Goal: Contribute content: Add original content to the website for others to see

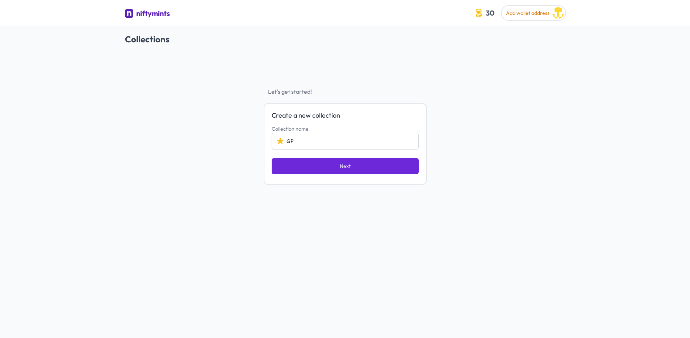
type input "G"
type input "ZTEST"
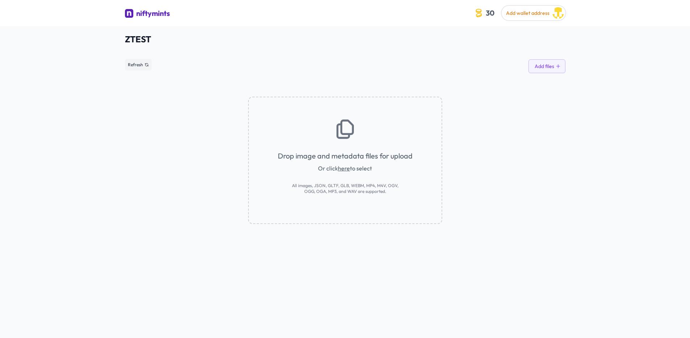
click at [343, 168] on link "here" at bounding box center [344, 168] width 12 height 7
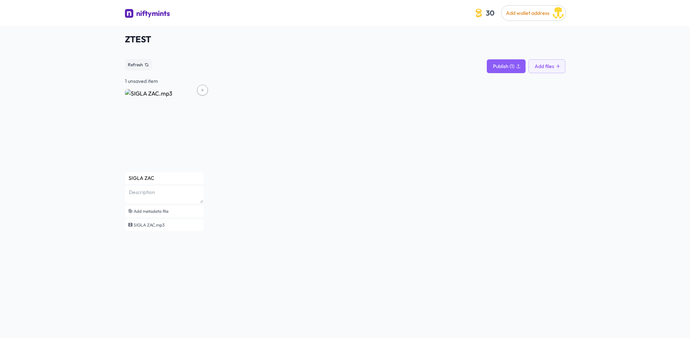
click at [283, 118] on div "SIGLA ZAC Add metadata file SIGLA ZAC.mp3" at bounding box center [345, 160] width 440 height 143
click at [155, 194] on textarea at bounding box center [164, 194] width 79 height 17
type textarea "La Sigla Ufficiale di ZAC"
drag, startPoint x: 250, startPoint y: 173, endPoint x: 225, endPoint y: 175, distance: 25.4
click at [250, 173] on div "SIGLA ZAC La Sigla Ufficiale di ZAC Add metadata file SIGLA ZAC.mp3" at bounding box center [345, 160] width 440 height 143
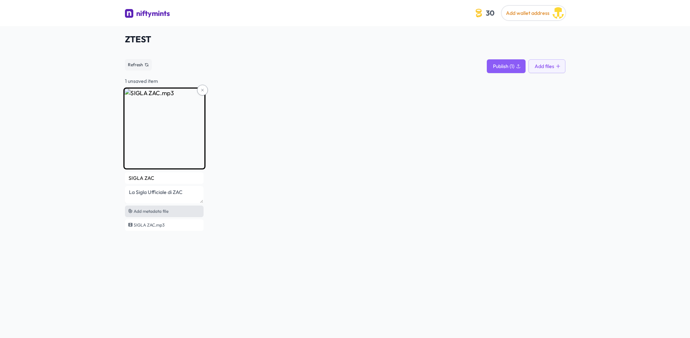
click at [155, 210] on span "Add metadata file" at bounding box center [151, 211] width 35 height 5
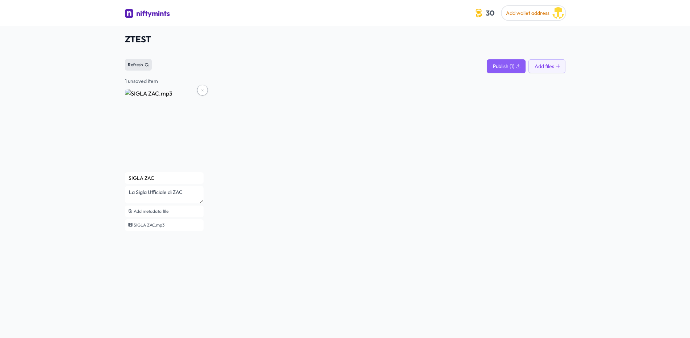
click at [137, 66] on span "Refresh" at bounding box center [135, 65] width 15 height 6
click at [509, 70] on span "Publish (1)" at bounding box center [503, 66] width 21 height 7
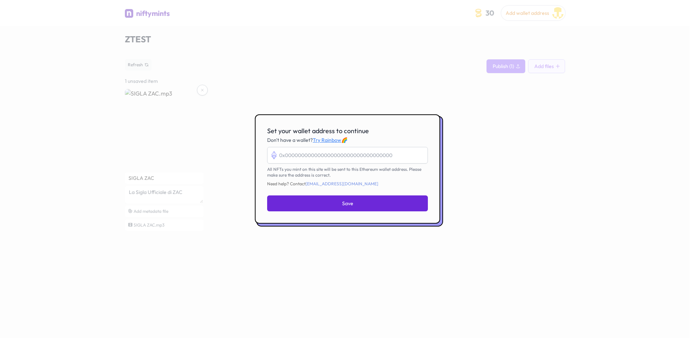
click at [531, 149] on div at bounding box center [347, 169] width 695 height 338
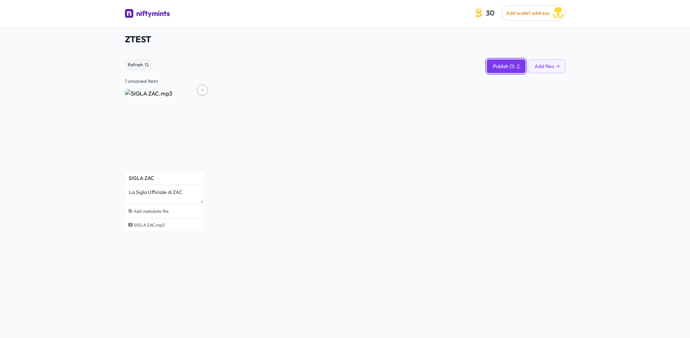
click at [514, 68] on span "Publish (1)" at bounding box center [503, 66] width 21 height 7
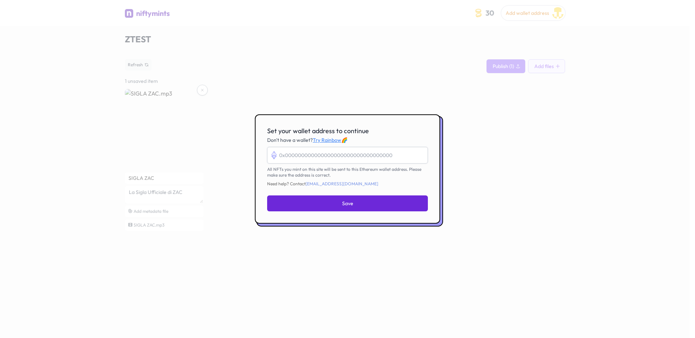
paste input "0x84B318D834b5738Fe64226D9B93e2e360E6Bb532"
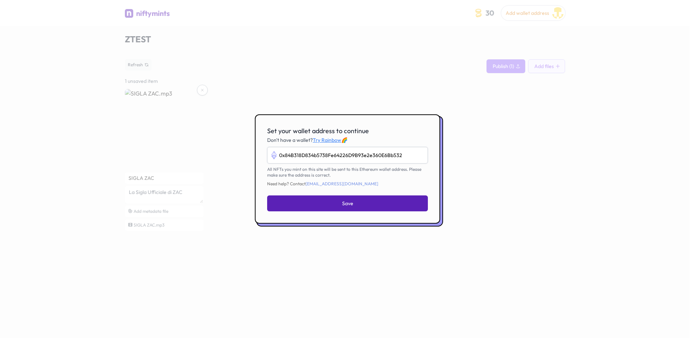
type input "0x84B318D834b5738Fe64226D9B93e2e360E6Bb532"
click at [377, 202] on button "Save" at bounding box center [347, 204] width 161 height 16
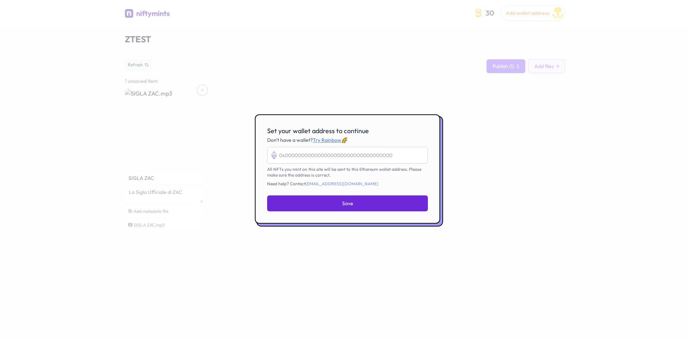
click at [341, 154] on input "Set your wallet address to continue" at bounding box center [347, 155] width 161 height 17
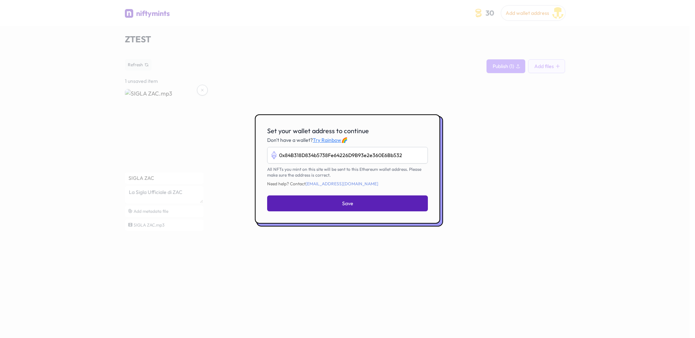
type input "0x84B318D834b5738Fe64226D9B93e2e360E6Bb532"
click at [362, 198] on button "Save" at bounding box center [347, 204] width 161 height 16
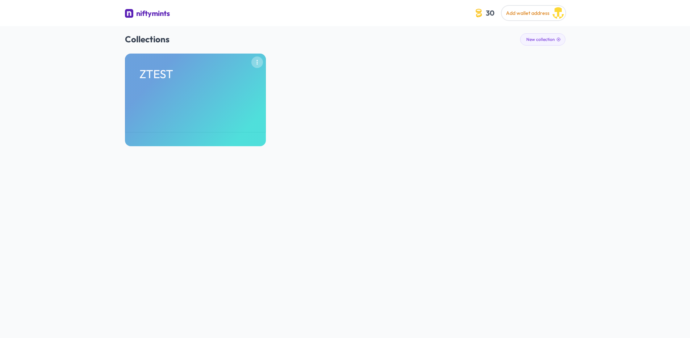
click at [261, 60] on button "button" at bounding box center [257, 62] width 12 height 12
click at [324, 75] on div "ZTEST Remove" at bounding box center [345, 100] width 440 height 93
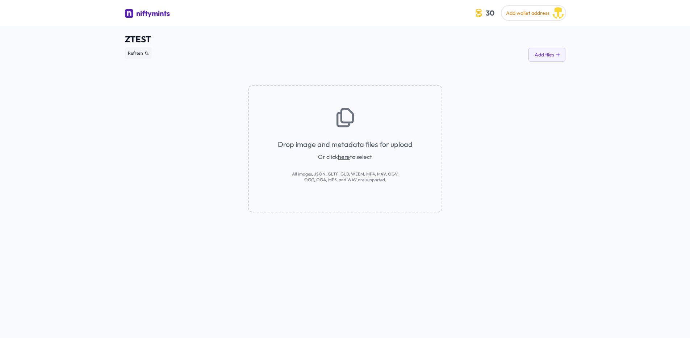
click at [344, 155] on link "here" at bounding box center [344, 156] width 12 height 7
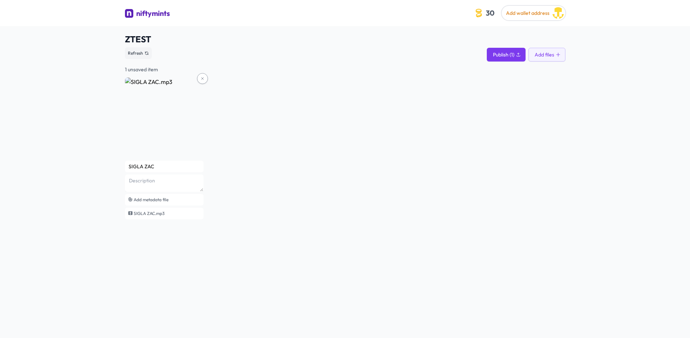
click at [507, 57] on span "Publish (1)" at bounding box center [503, 54] width 21 height 7
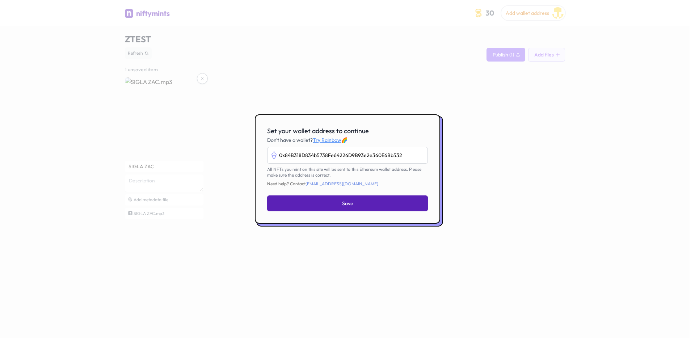
click at [395, 197] on button "Save" at bounding box center [347, 204] width 161 height 16
type input "0x84b318d834b5738fe64226d9b93e2e360e6bb532"
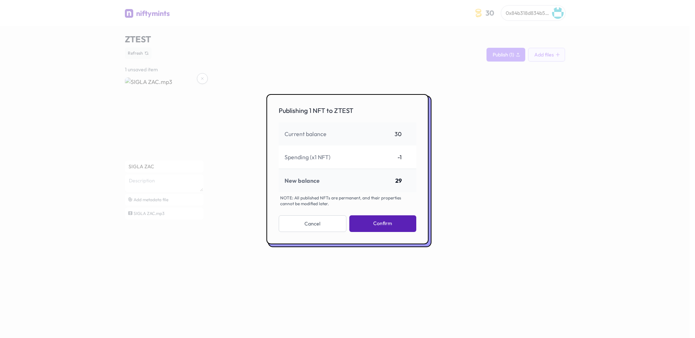
click at [382, 223] on button "Confirm" at bounding box center [382, 223] width 67 height 17
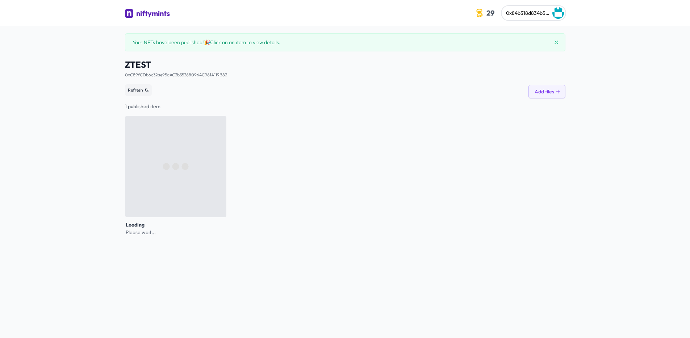
click at [345, 117] on div "Loading Please wait..." at bounding box center [345, 176] width 440 height 120
click at [305, 174] on div "Loading Please wait..." at bounding box center [345, 176] width 440 height 120
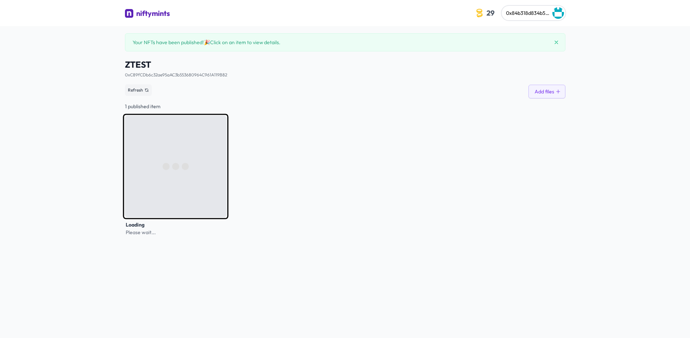
click at [163, 180] on img at bounding box center [175, 166] width 105 height 105
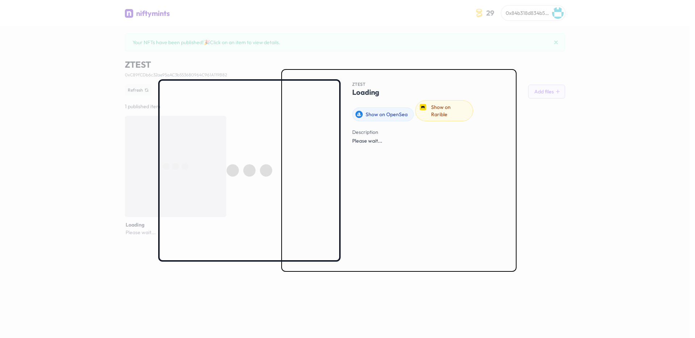
click at [567, 160] on div at bounding box center [347, 169] width 695 height 338
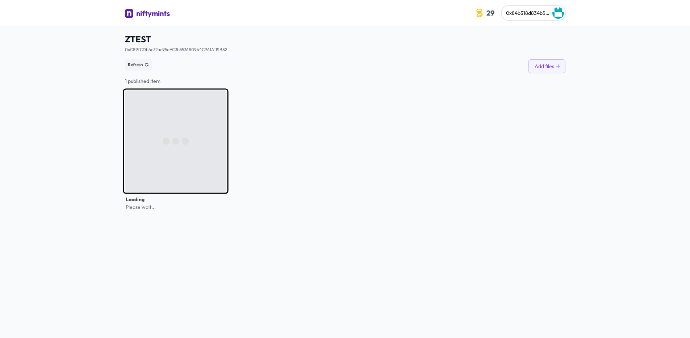
click at [190, 129] on img at bounding box center [175, 140] width 105 height 105
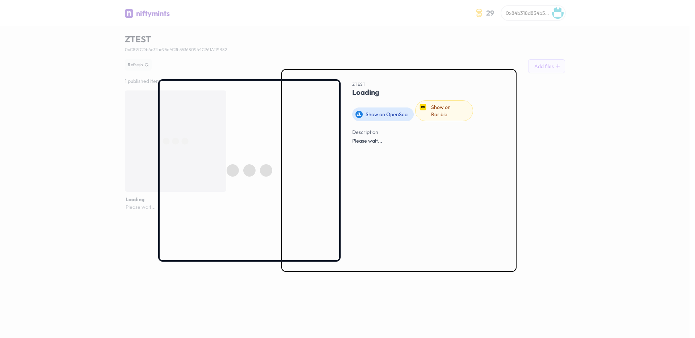
click at [380, 113] on link "Show on OpenSea" at bounding box center [383, 115] width 62 height 14
click at [467, 105] on link "Show on Rarible" at bounding box center [444, 110] width 58 height 21
click at [364, 137] on div "Description Please wait..." at bounding box center [428, 135] width 152 height 17
click at [243, 51] on div at bounding box center [347, 169] width 695 height 338
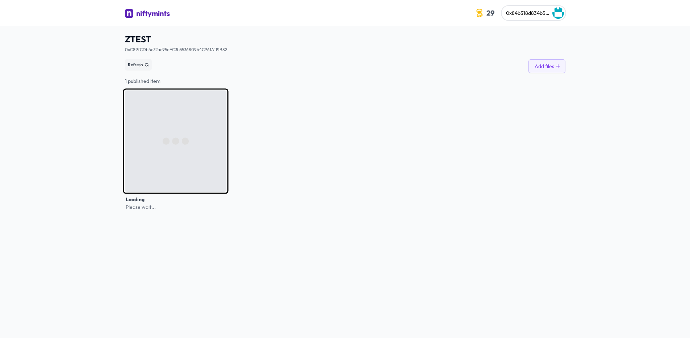
click at [210, 123] on img at bounding box center [175, 140] width 105 height 105
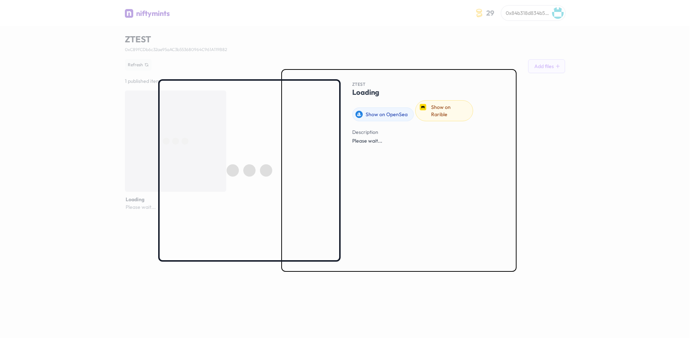
click at [446, 190] on div "Description Please wait..." at bounding box center [428, 191] width 152 height 128
click at [610, 163] on div at bounding box center [347, 169] width 695 height 338
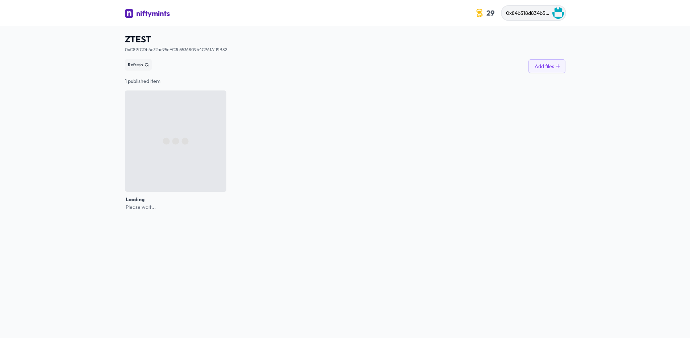
click at [542, 18] on div "0x84b318d834b5738fe64226d9b93e2e360e6bb532" at bounding box center [527, 13] width 43 height 9
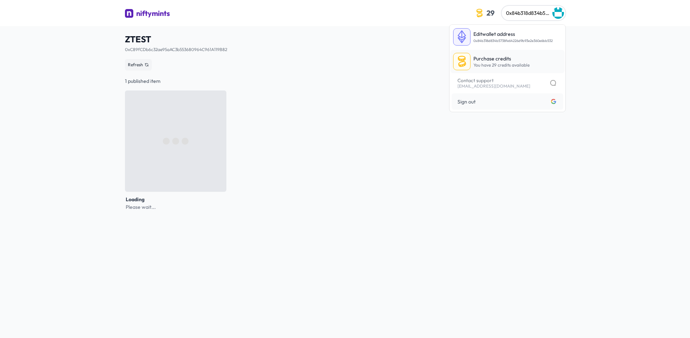
click at [507, 57] on p "Purchase credits" at bounding box center [501, 58] width 56 height 7
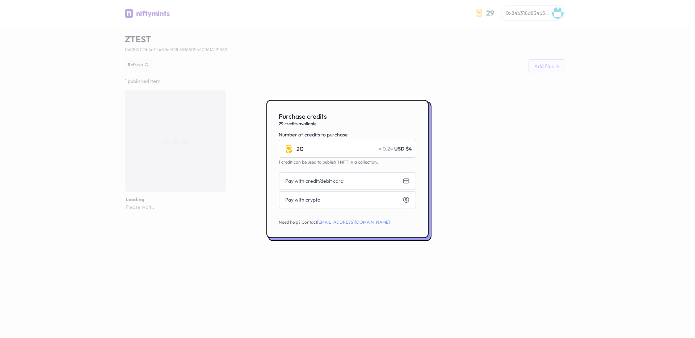
type input "2"
type input "1"
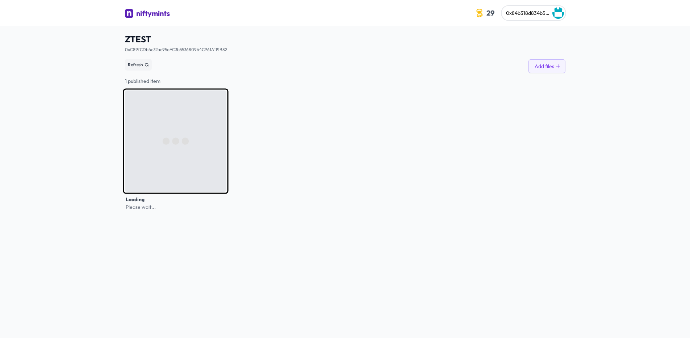
click at [179, 95] on img at bounding box center [175, 140] width 105 height 105
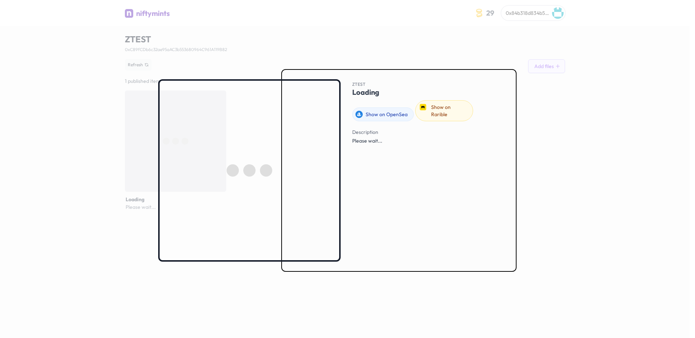
click at [198, 42] on div at bounding box center [347, 169] width 695 height 338
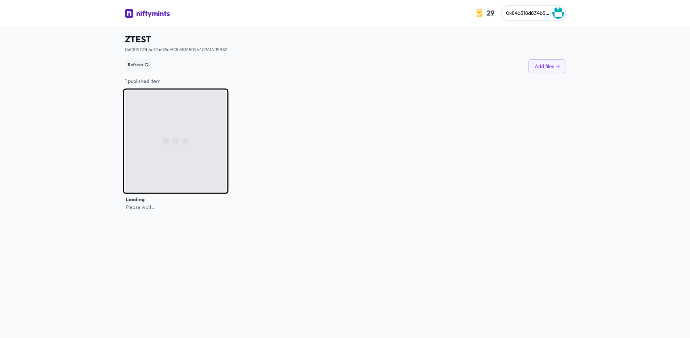
click at [184, 129] on img at bounding box center [175, 140] width 105 height 105
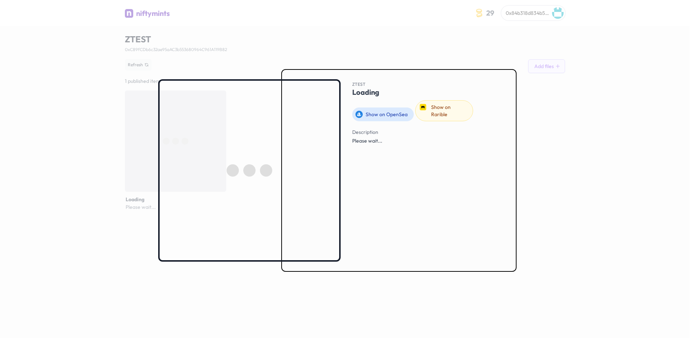
click at [383, 108] on link "Show on OpenSea" at bounding box center [383, 115] width 62 height 14
